Goal: Find contact information: Obtain details needed to contact an individual or organization

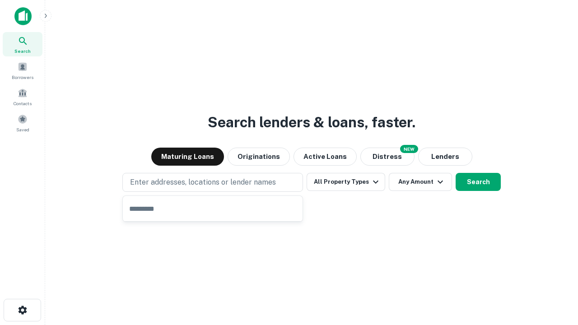
type input "**********"
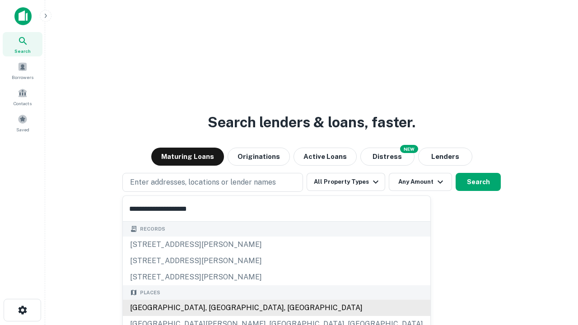
click at [216, 308] on div "Santa Monica, CA, USA" at bounding box center [277, 308] width 308 height 16
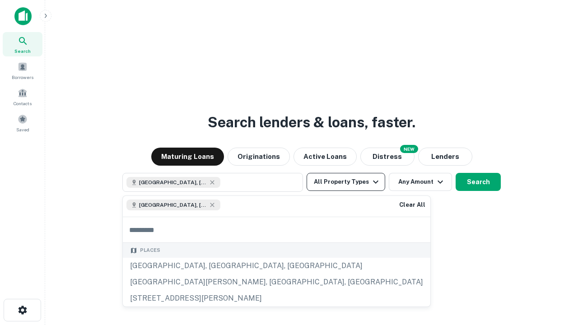
click at [346, 182] on button "All Property Types" at bounding box center [346, 182] width 79 height 18
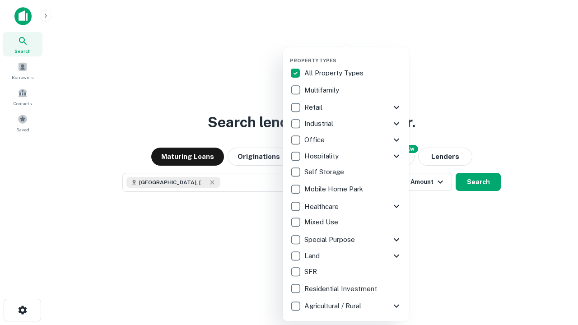
click at [353, 55] on button "button" at bounding box center [353, 55] width 127 height 0
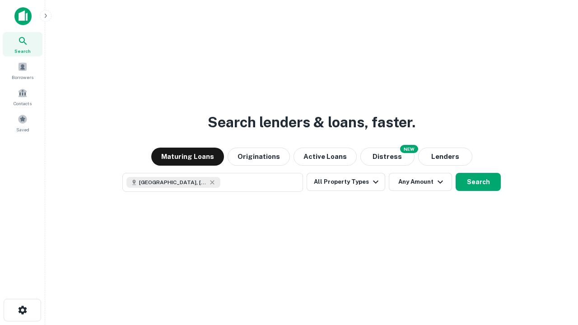
scroll to position [14, 0]
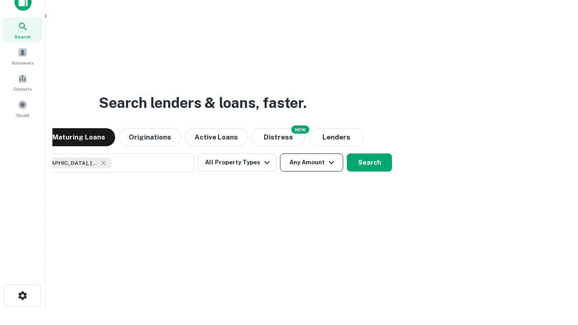
click at [280, 154] on button "Any Amount" at bounding box center [311, 163] width 63 height 18
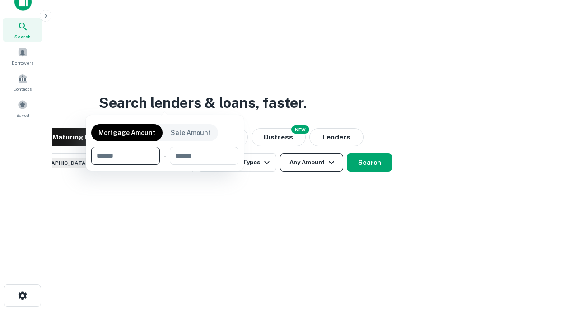
scroll to position [65, 256]
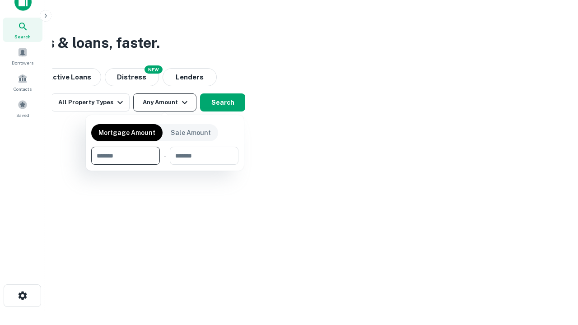
type input "*******"
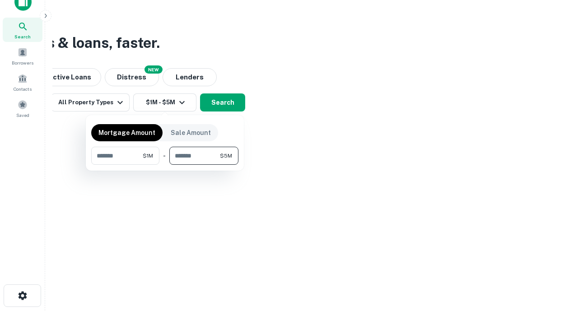
type input "*******"
click at [165, 165] on button "button" at bounding box center [164, 165] width 147 height 0
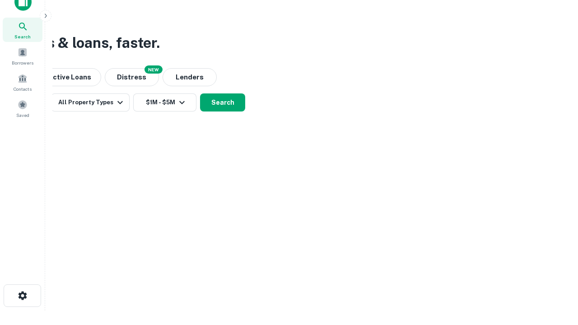
scroll to position [14, 0]
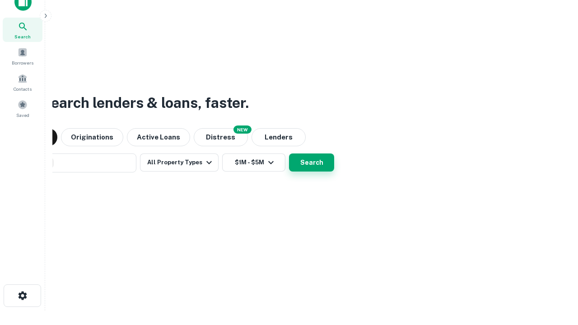
click at [289, 154] on button "Search" at bounding box center [311, 163] width 45 height 18
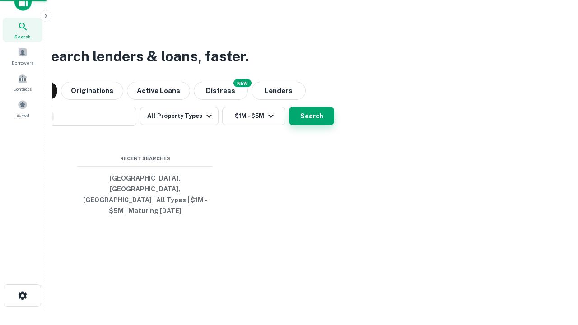
scroll to position [29, 256]
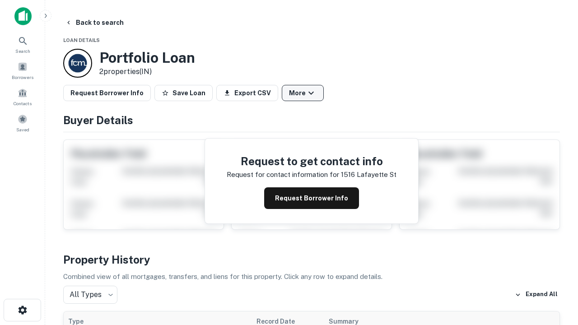
click at [303, 93] on button "More" at bounding box center [303, 93] width 42 height 16
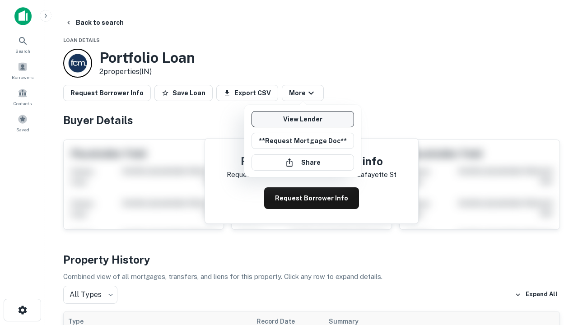
click at [303, 119] on link "View Lender" at bounding box center [303, 119] width 103 height 16
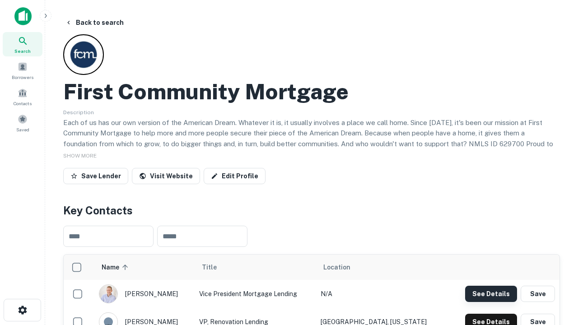
click at [491, 294] on button "See Details" at bounding box center [491, 294] width 52 height 16
